Goal: Complete application form: Complete application form

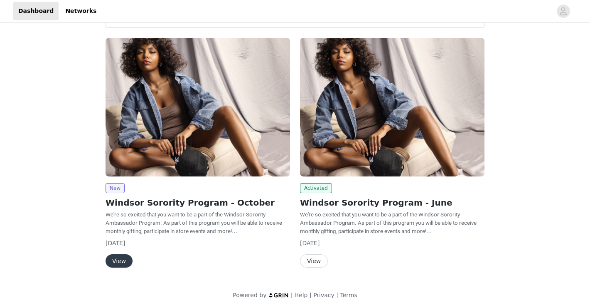
scroll to position [47, 0]
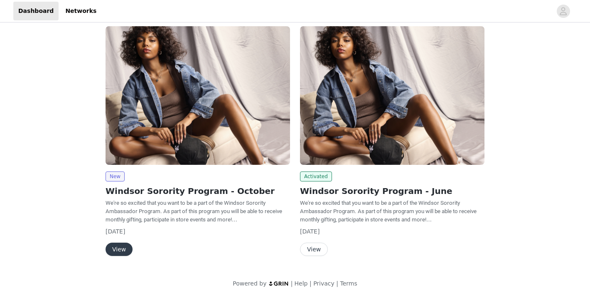
click at [117, 251] on button "View" at bounding box center [119, 248] width 27 height 13
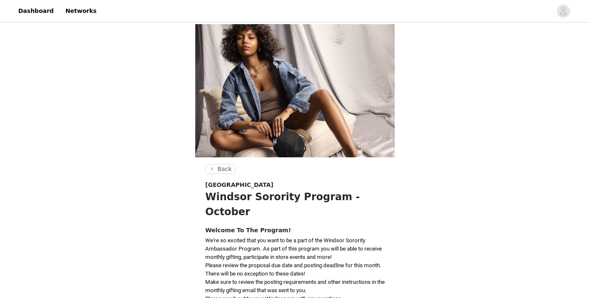
scroll to position [151, 0]
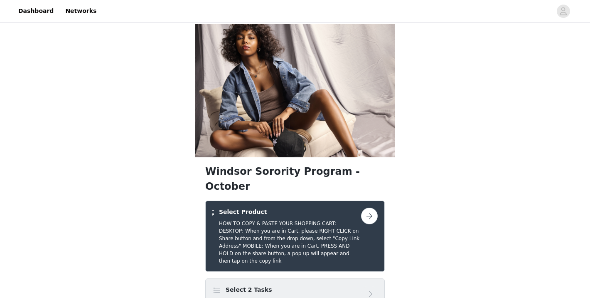
click at [368, 207] on button "button" at bounding box center [369, 215] width 17 height 17
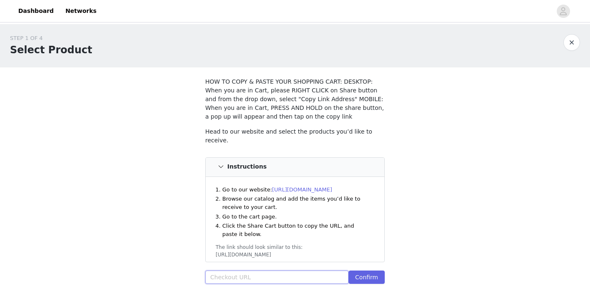
click at [234, 275] on input "text" at bounding box center [276, 276] width 143 height 13
paste input "[URL][DOMAIN_NAME]"
type input "[URL][DOMAIN_NAME]"
click at [370, 274] on button "Confirm" at bounding box center [367, 276] width 36 height 13
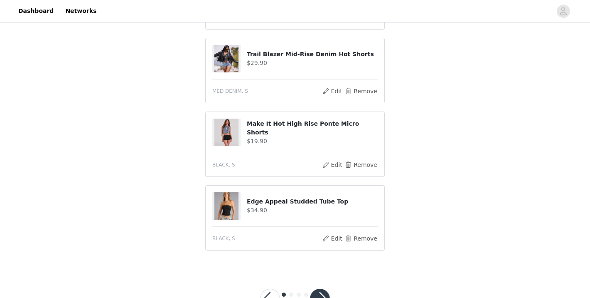
scroll to position [720, 0]
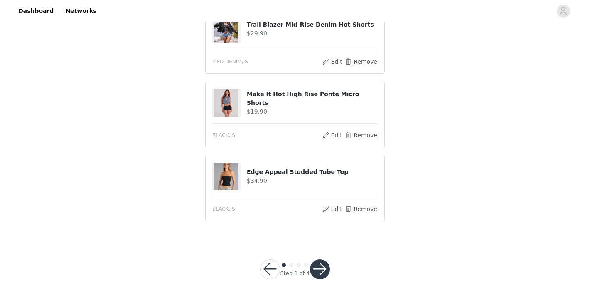
click at [323, 263] on button "button" at bounding box center [320, 269] width 20 height 20
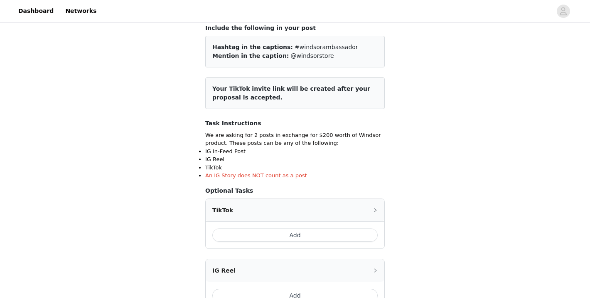
scroll to position [55, 0]
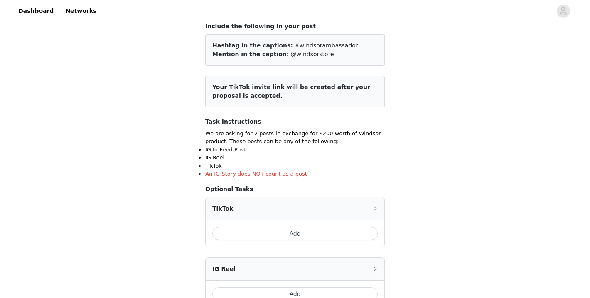
click at [311, 231] on button "Add" at bounding box center [294, 233] width 165 height 13
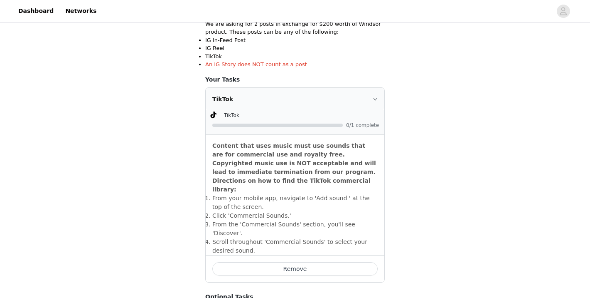
scroll to position [166, 0]
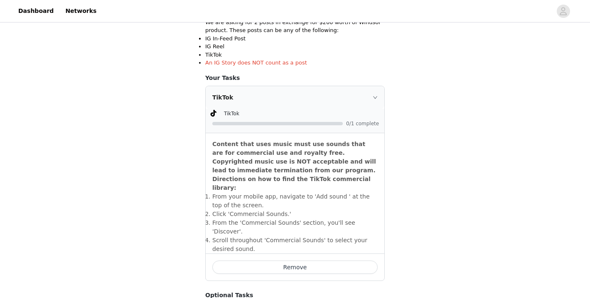
click at [373, 95] on icon "icon: right" at bounding box center [375, 97] width 5 height 5
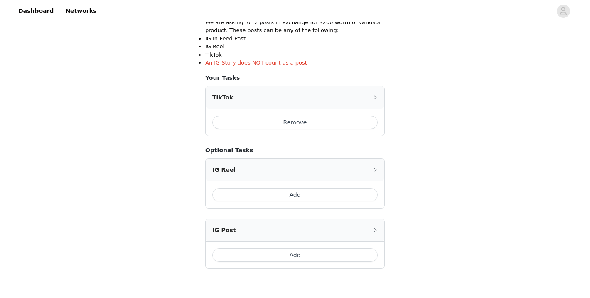
click at [325, 255] on button "Add" at bounding box center [294, 254] width 165 height 13
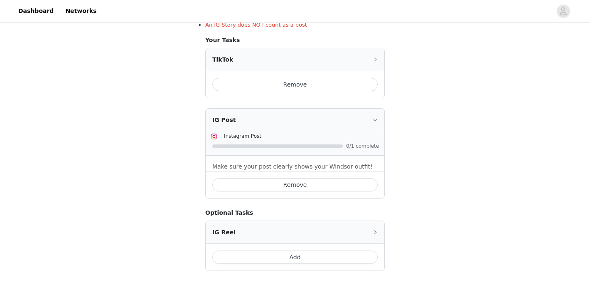
scroll to position [209, 0]
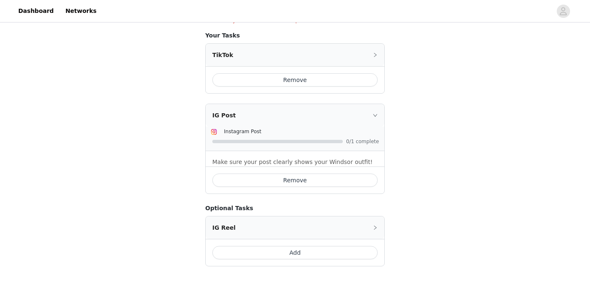
click at [374, 115] on icon "icon: right" at bounding box center [375, 115] width 5 height 5
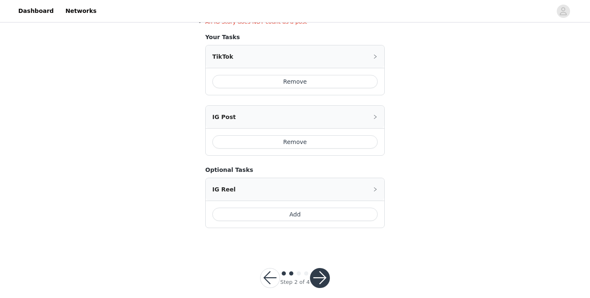
scroll to position [217, 0]
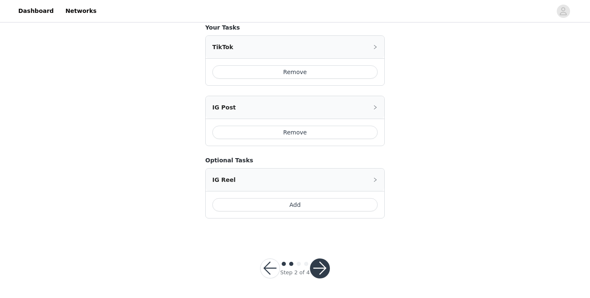
click at [321, 262] on button "button" at bounding box center [320, 268] width 20 height 20
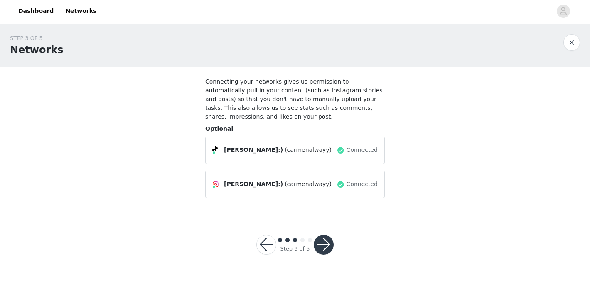
click at [326, 243] on button "button" at bounding box center [324, 244] width 20 height 20
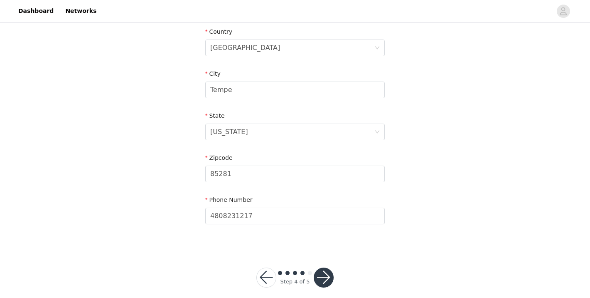
scroll to position [269, 0]
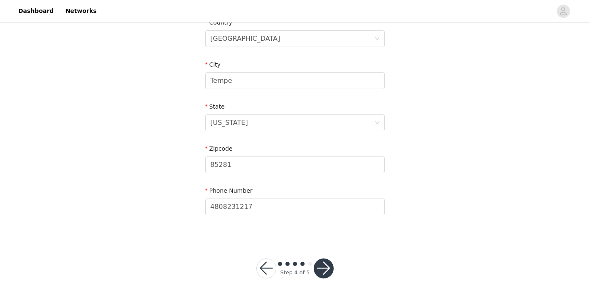
click at [322, 269] on button "button" at bounding box center [324, 268] width 20 height 20
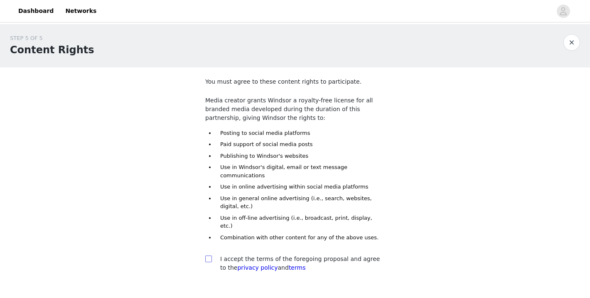
click at [209, 255] on input "checkbox" at bounding box center [208, 258] width 6 height 6
checkbox input "true"
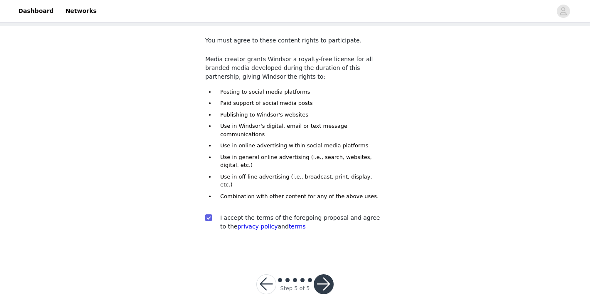
click at [323, 274] on button "button" at bounding box center [324, 284] width 20 height 20
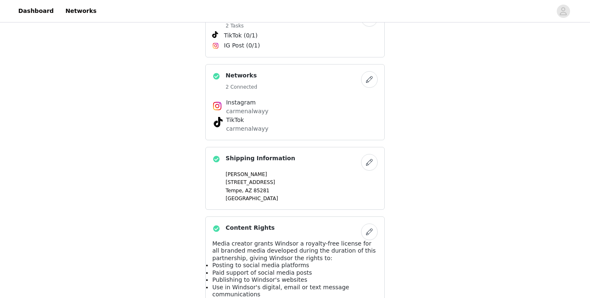
scroll to position [543, 0]
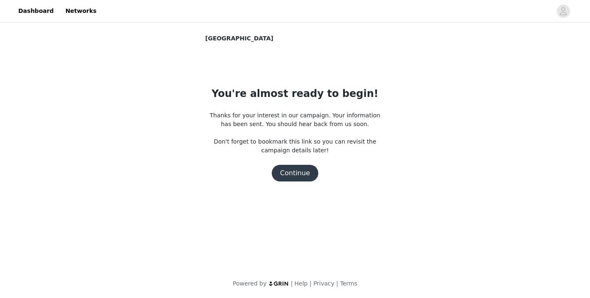
scroll to position [0, 0]
click at [296, 175] on button "Continue" at bounding box center [295, 173] width 47 height 17
